Goal: Book appointment/travel/reservation

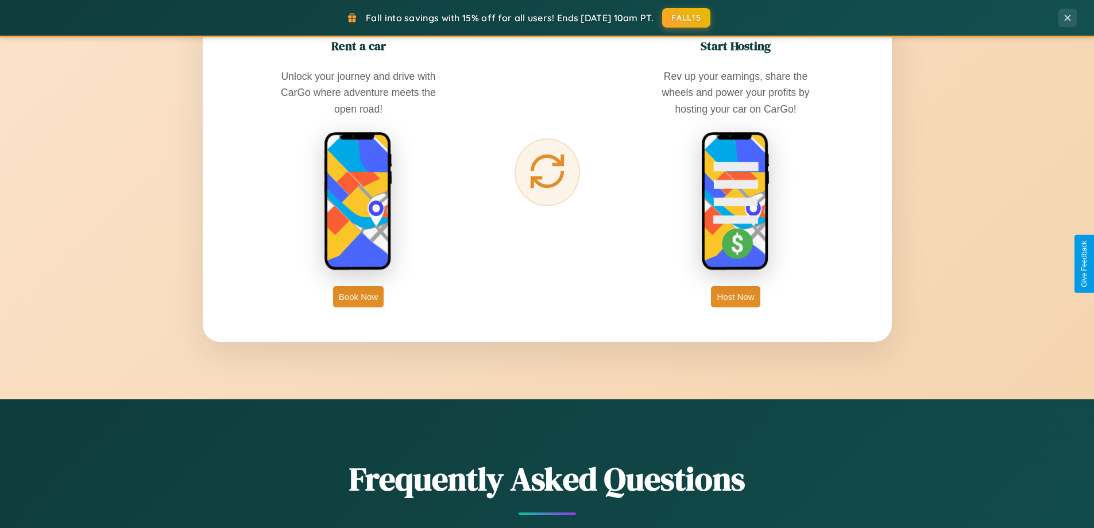
scroll to position [1846, 0]
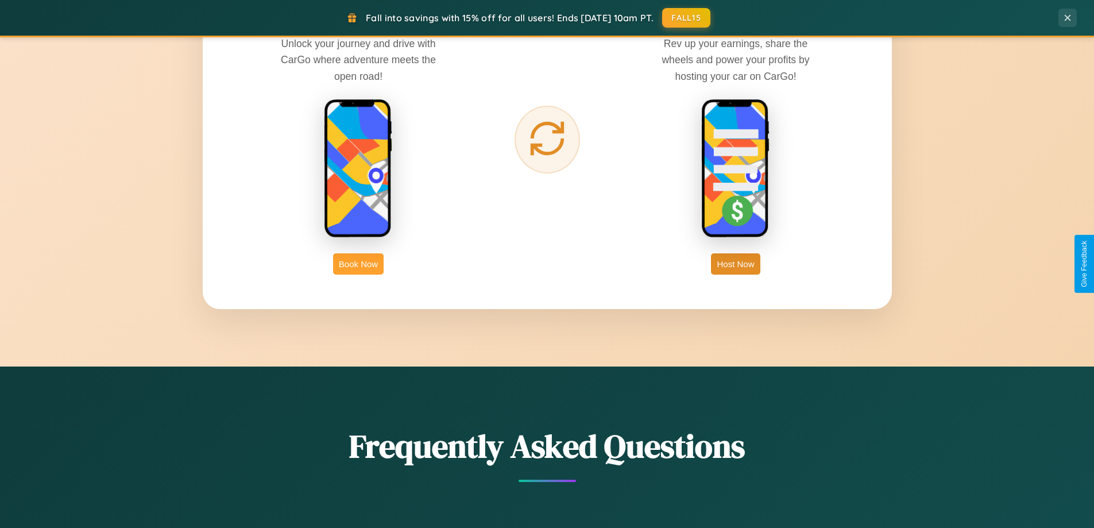
click at [359, 264] on button "Book Now" at bounding box center [358, 263] width 51 height 21
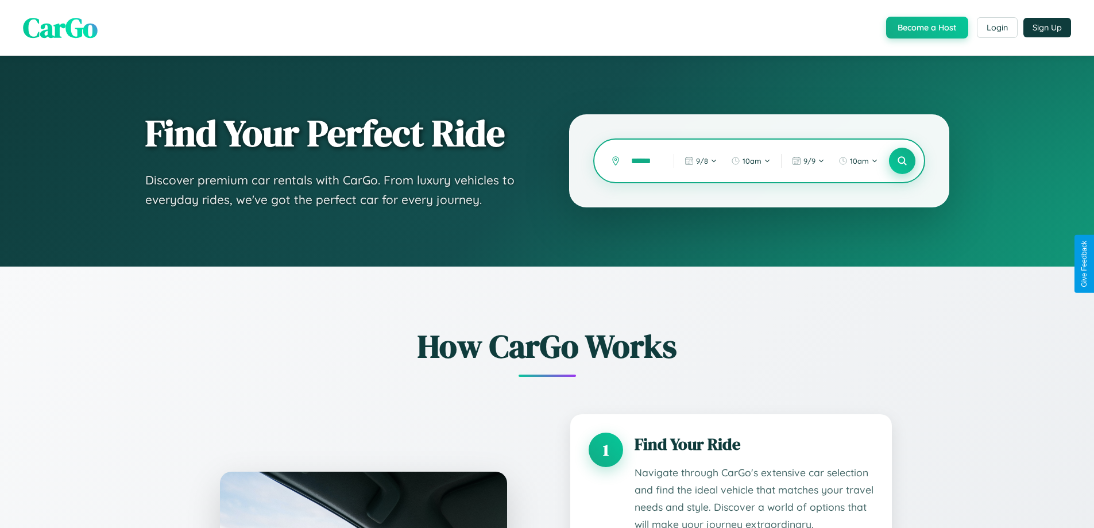
type input "******"
click at [902, 161] on icon at bounding box center [902, 161] width 11 height 11
